Goal: Navigation & Orientation: Find specific page/section

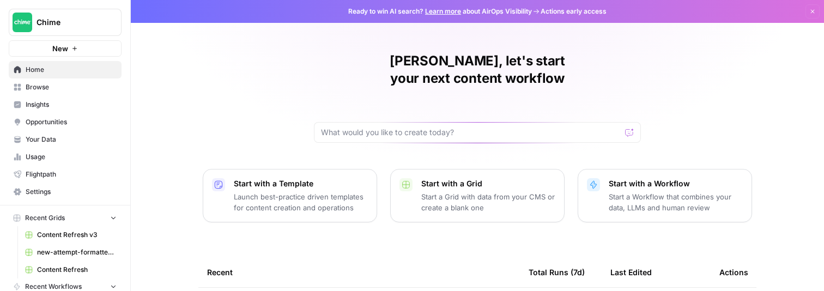
click at [62, 108] on span "Insights" at bounding box center [71, 105] width 91 height 10
